Goal: Obtain resource: Download file/media

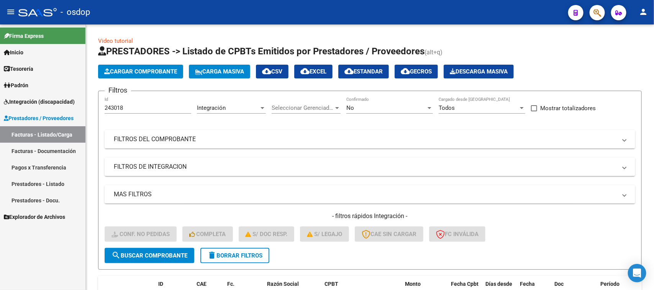
scroll to position [85, 0]
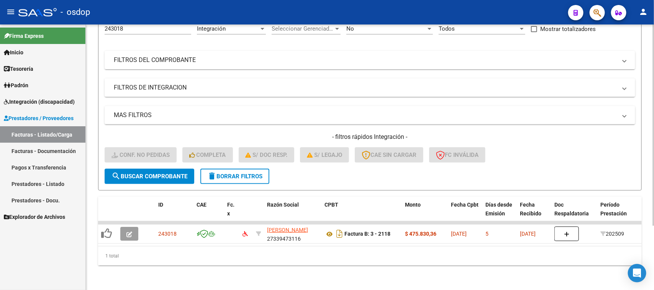
click at [253, 173] on span "delete Borrar Filtros" at bounding box center [234, 176] width 55 height 7
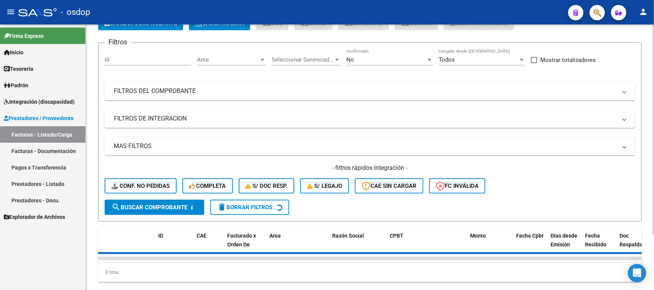
scroll to position [0, 0]
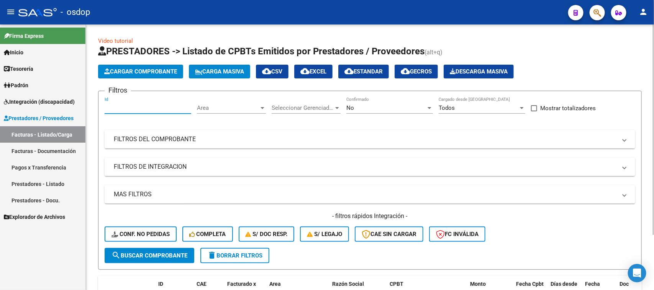
click at [139, 109] on input "Id" at bounding box center [148, 108] width 87 height 7
type input "3"
type input "243795"
click at [165, 255] on span "search Buscar Comprobante" at bounding box center [149, 255] width 76 height 7
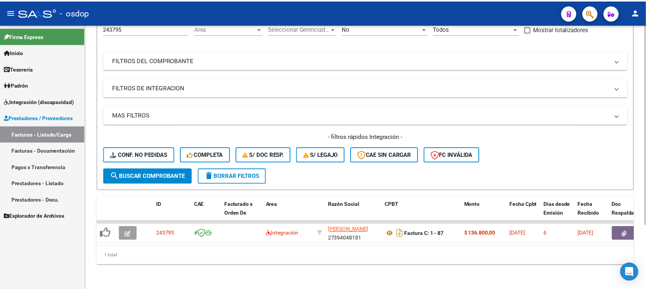
scroll to position [85, 0]
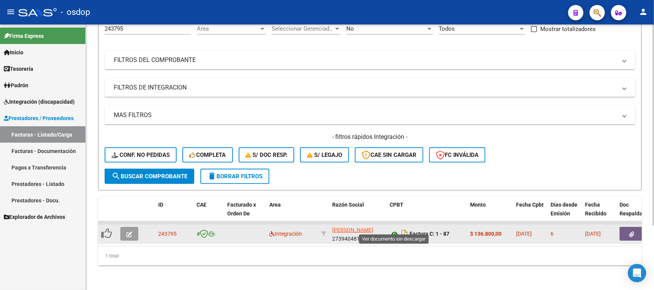
click at [392, 230] on icon at bounding box center [394, 234] width 10 height 9
click at [404, 228] on icon "Descargar documento" at bounding box center [404, 234] width 10 height 12
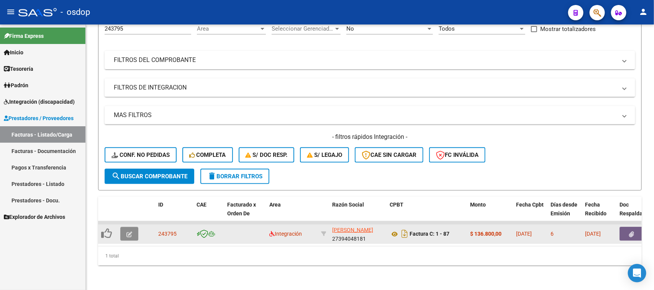
click at [126, 232] on icon "button" at bounding box center [129, 235] width 6 height 6
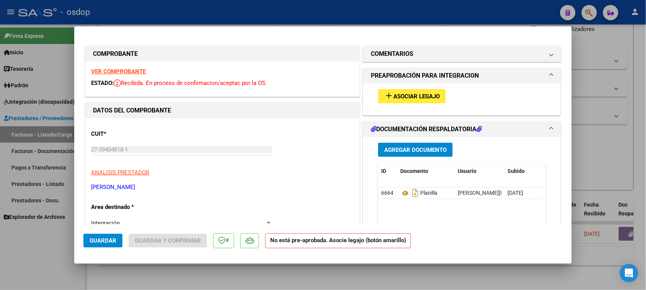
click at [414, 95] on span "Asociar Legajo" at bounding box center [417, 96] width 46 height 7
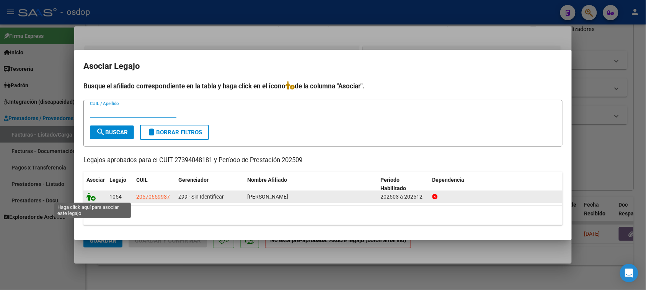
click at [92, 198] on icon at bounding box center [91, 197] width 9 height 8
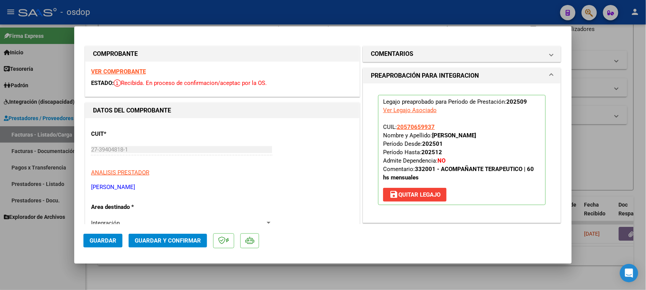
click at [108, 242] on span "Guardar" at bounding box center [103, 240] width 27 height 7
